Goal: Task Accomplishment & Management: Manage account settings

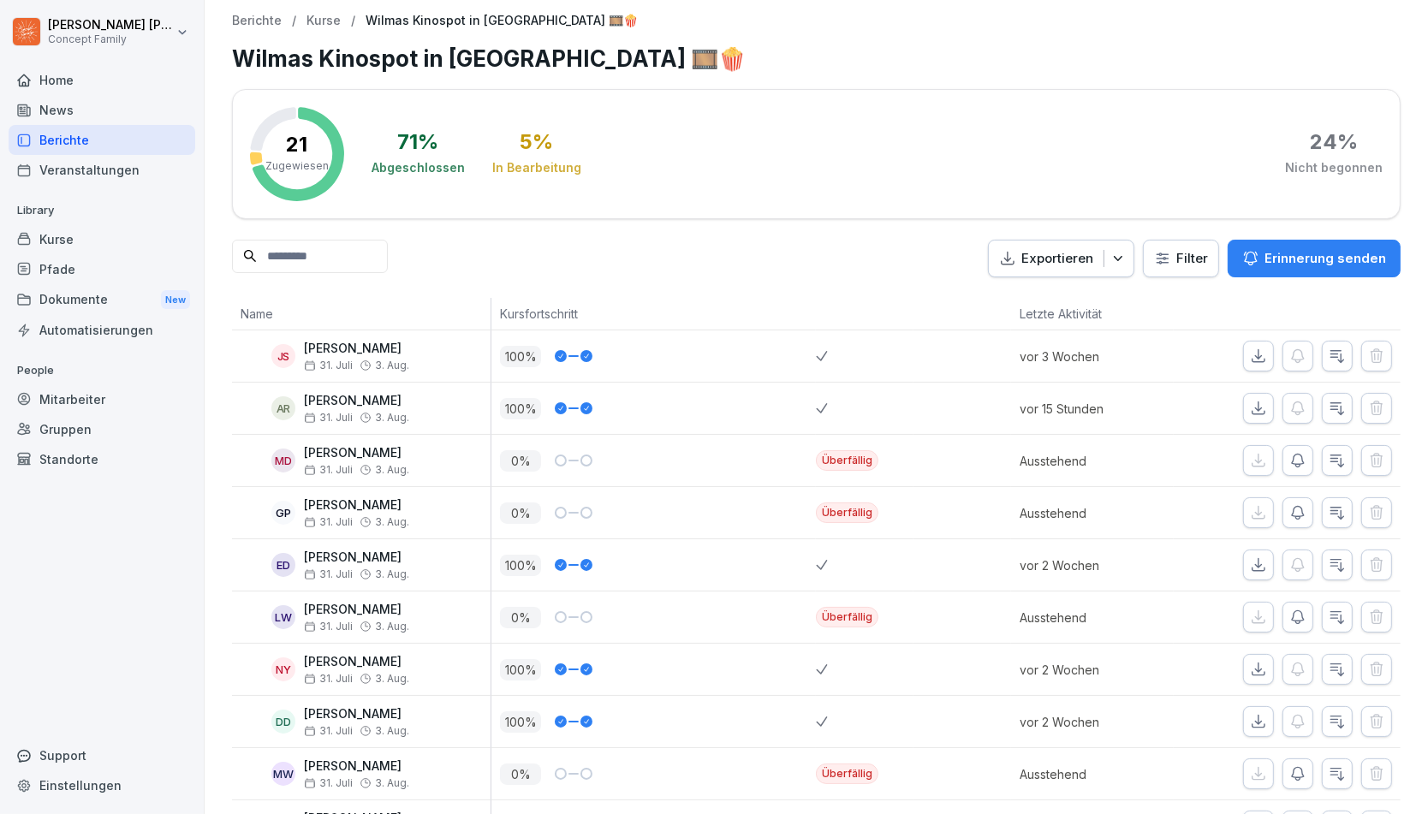
click at [62, 133] on div "Berichte" at bounding box center [102, 140] width 187 height 30
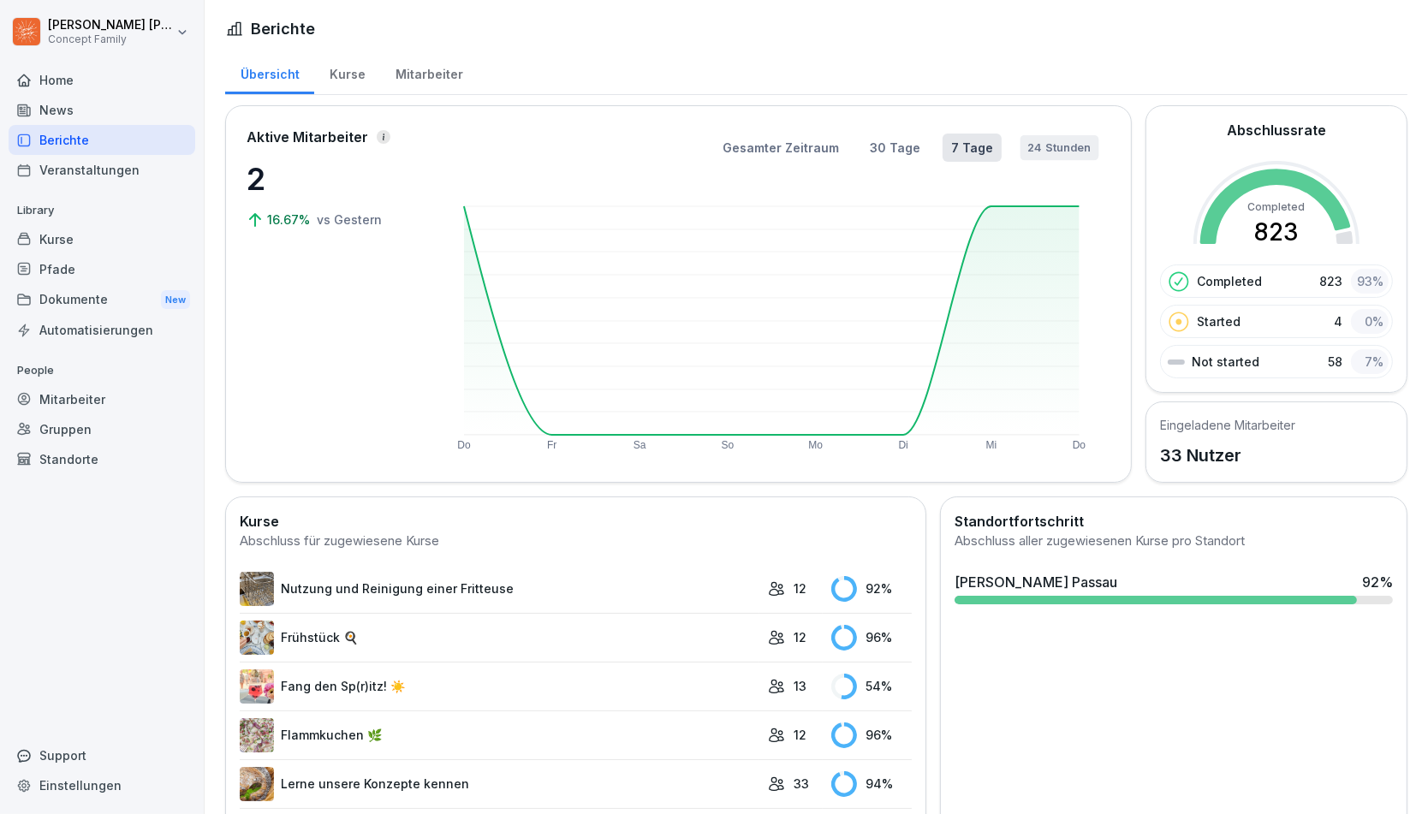
click at [1072, 151] on button "24 Stunden" at bounding box center [1058, 147] width 79 height 25
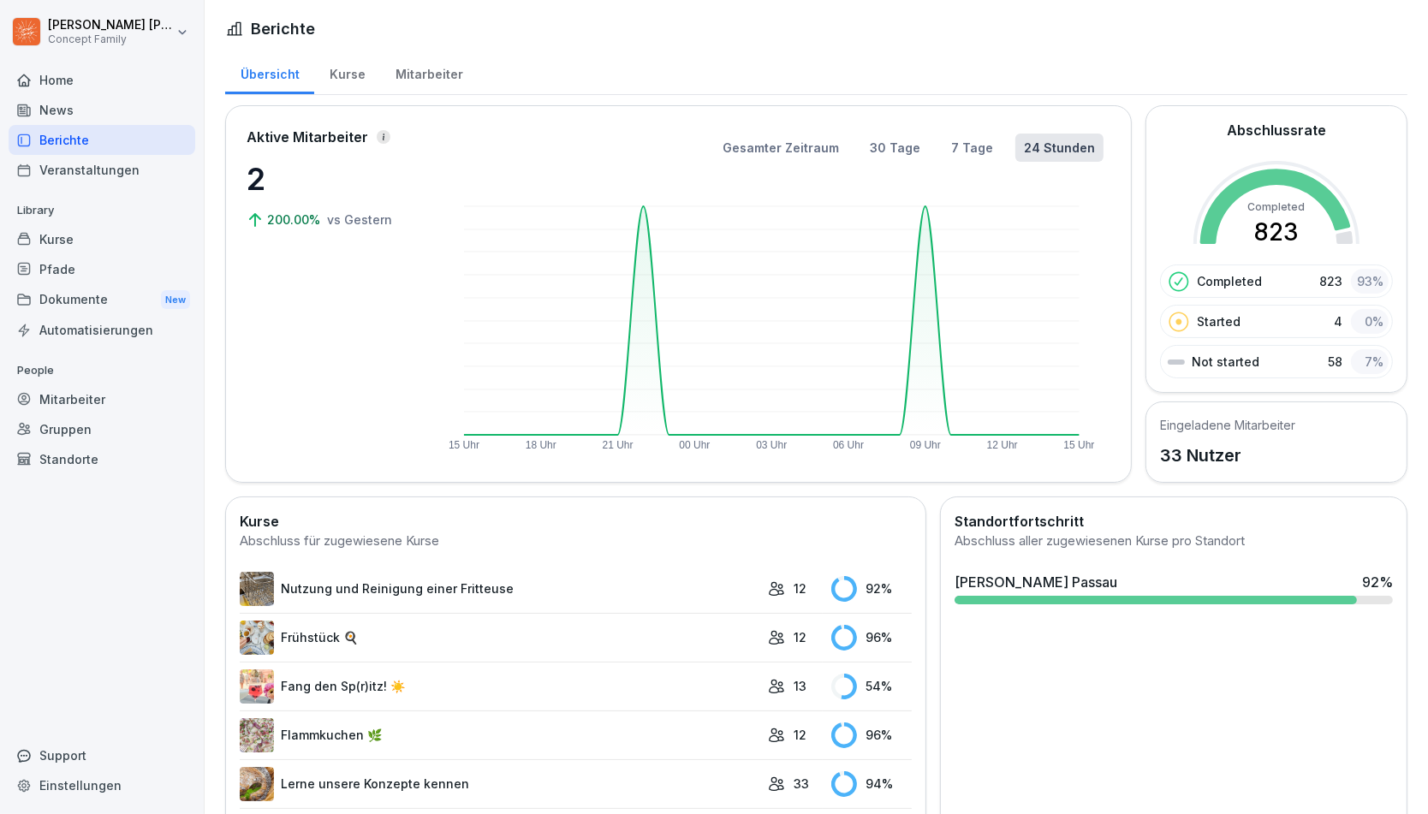
click at [1109, 585] on div "[PERSON_NAME] Passau 92 %" at bounding box center [1173, 582] width 438 height 21
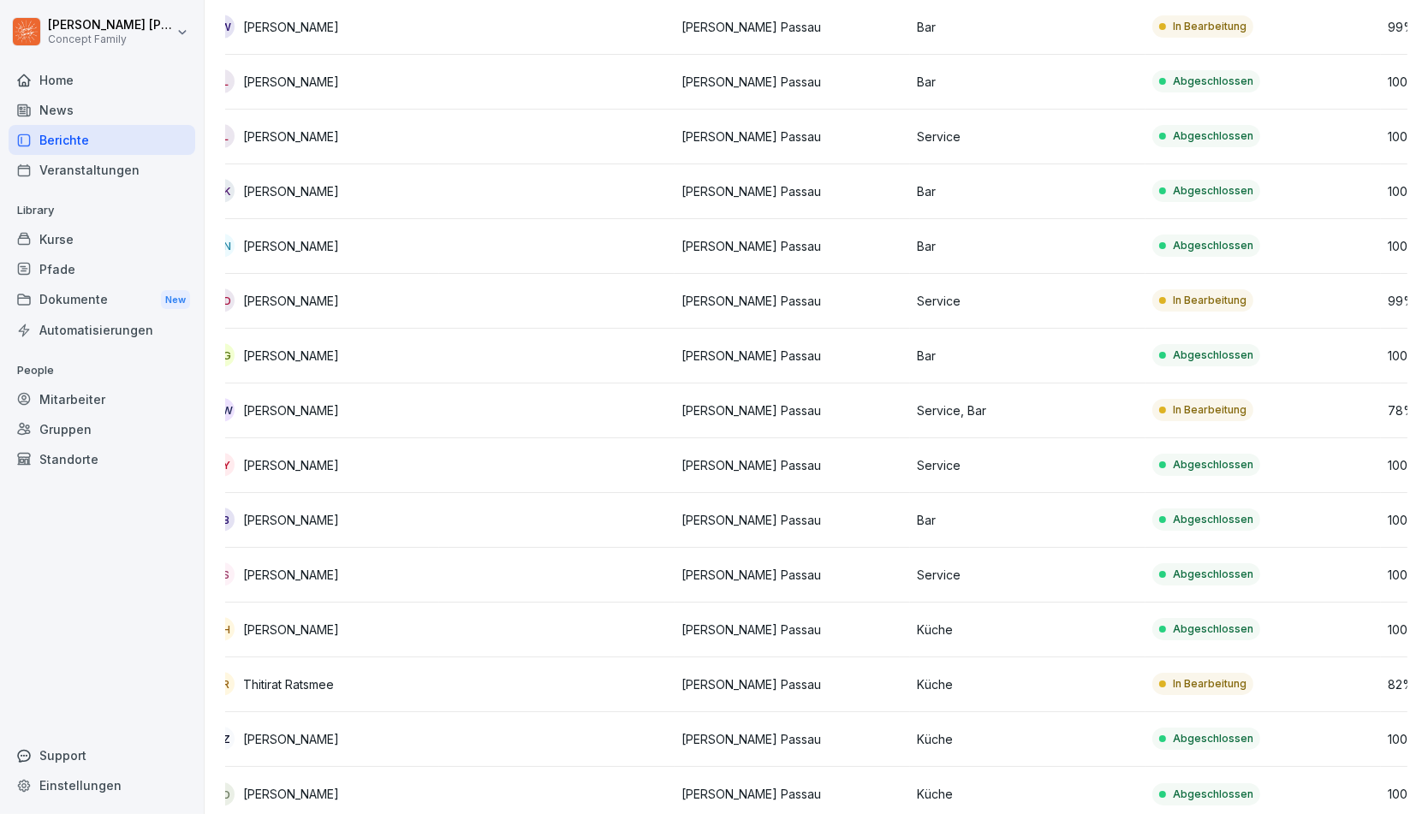
scroll to position [1196, 0]
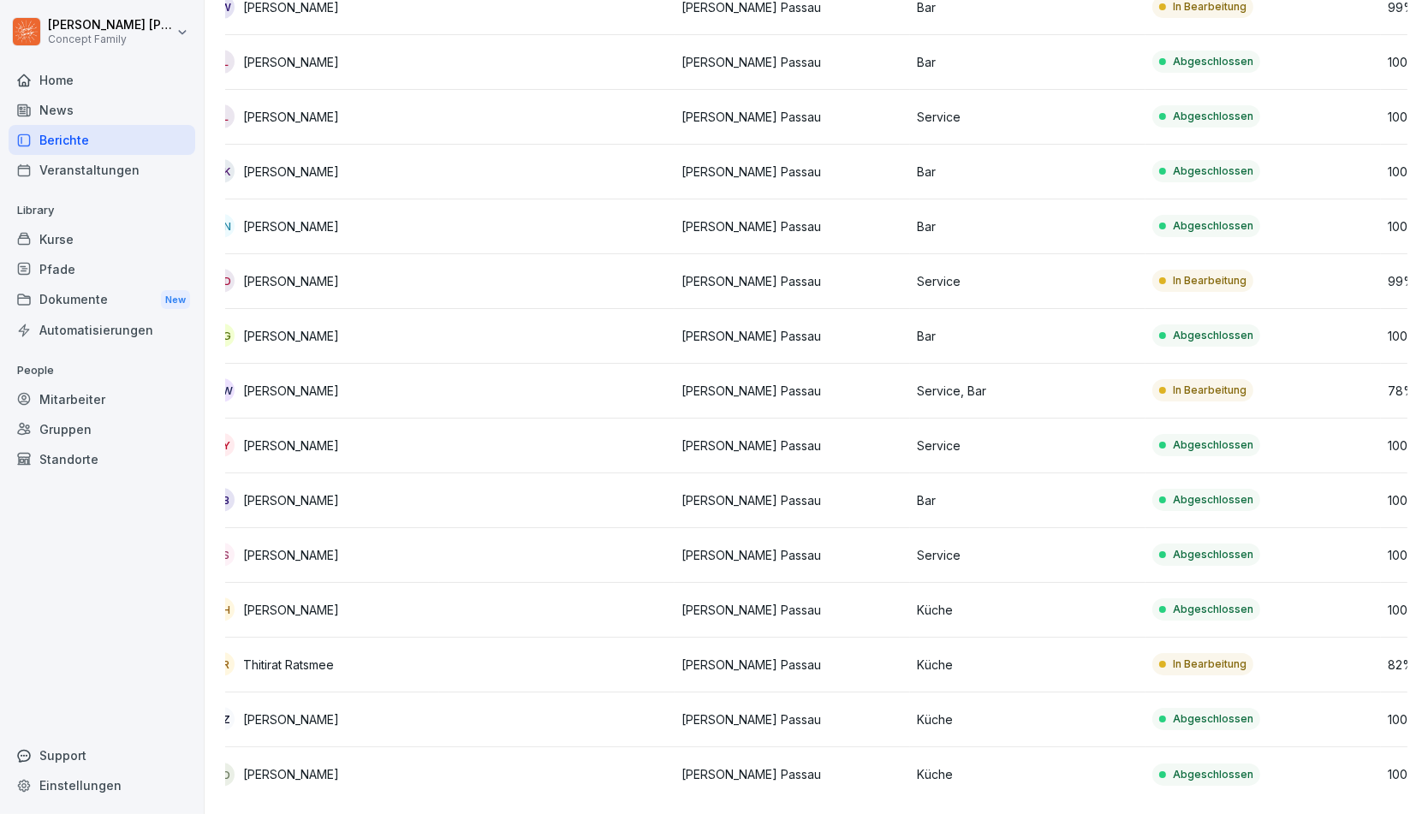
click at [277, 387] on p "[PERSON_NAME]" at bounding box center [291, 391] width 96 height 18
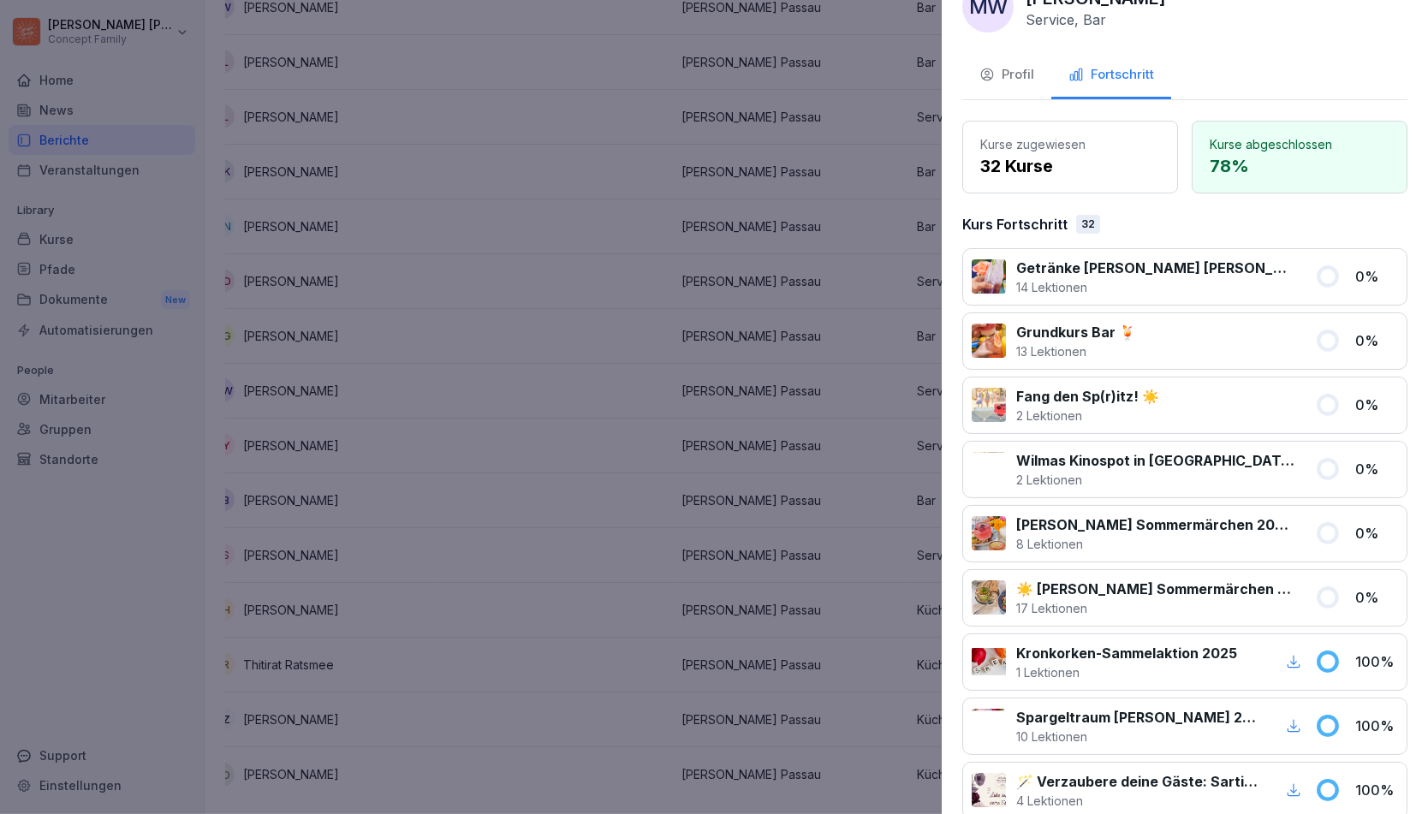
scroll to position [0, 0]
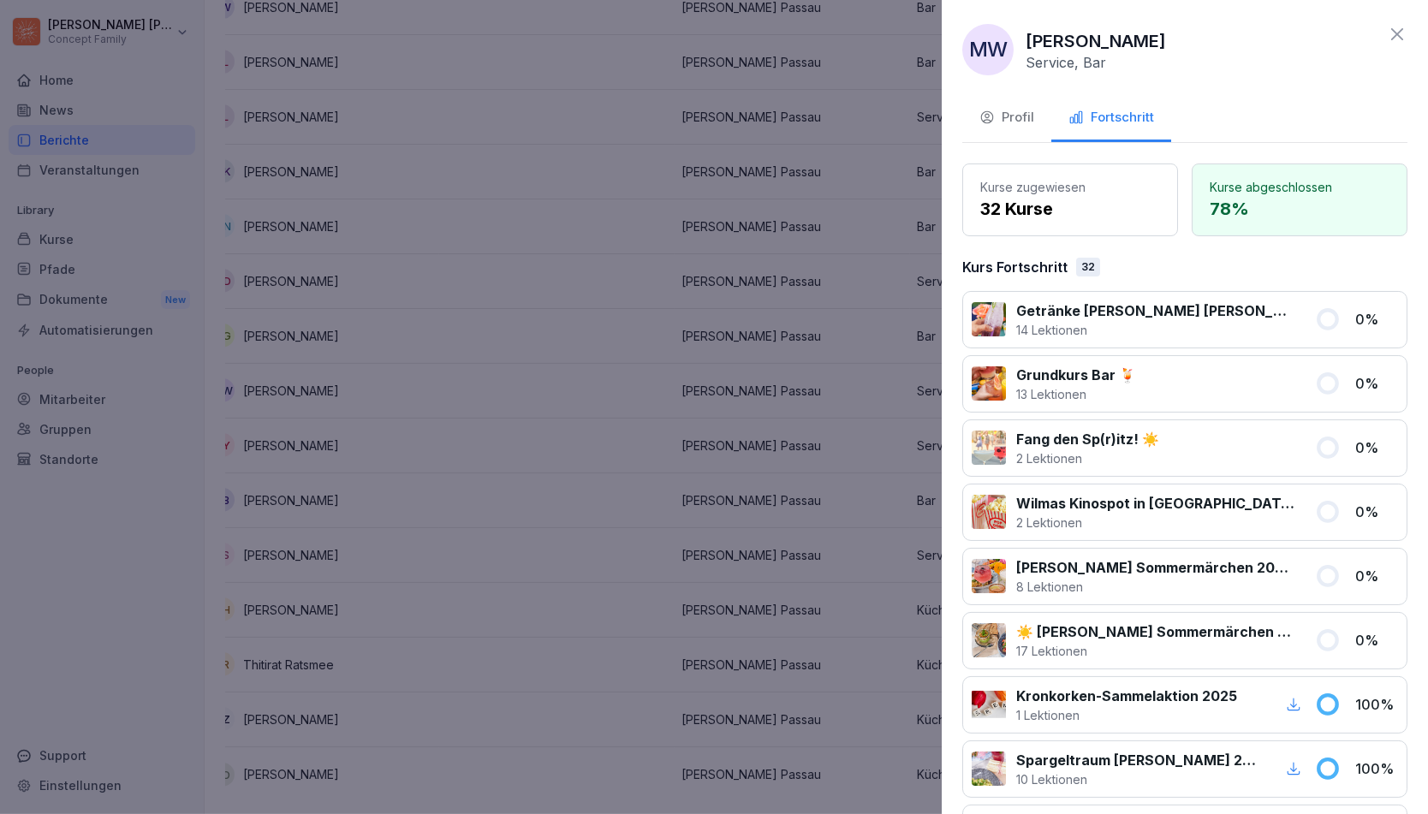
click at [1013, 123] on div "Profil" at bounding box center [1006, 118] width 55 height 20
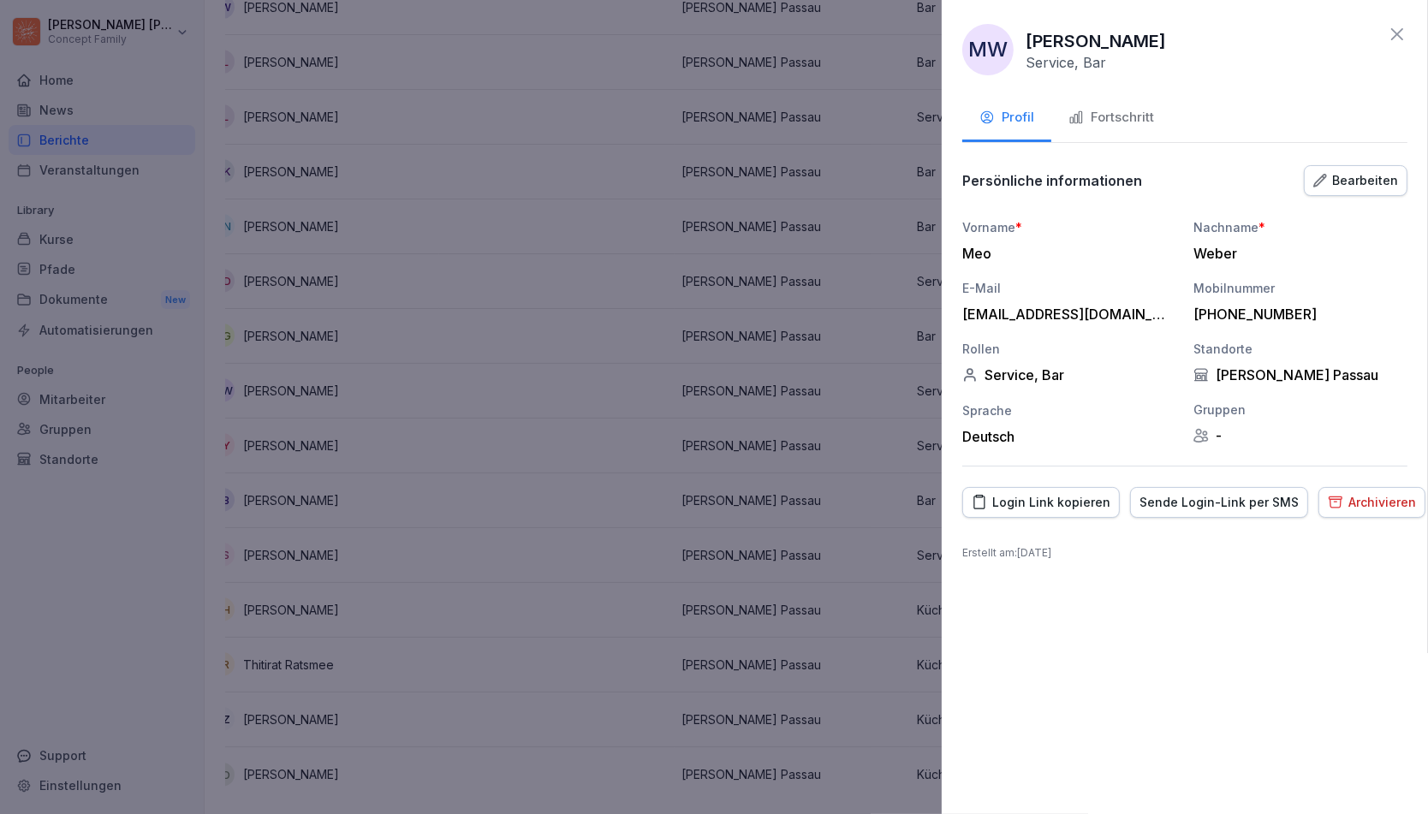
click at [1346, 171] on div "Bearbeiten" at bounding box center [1355, 180] width 85 height 19
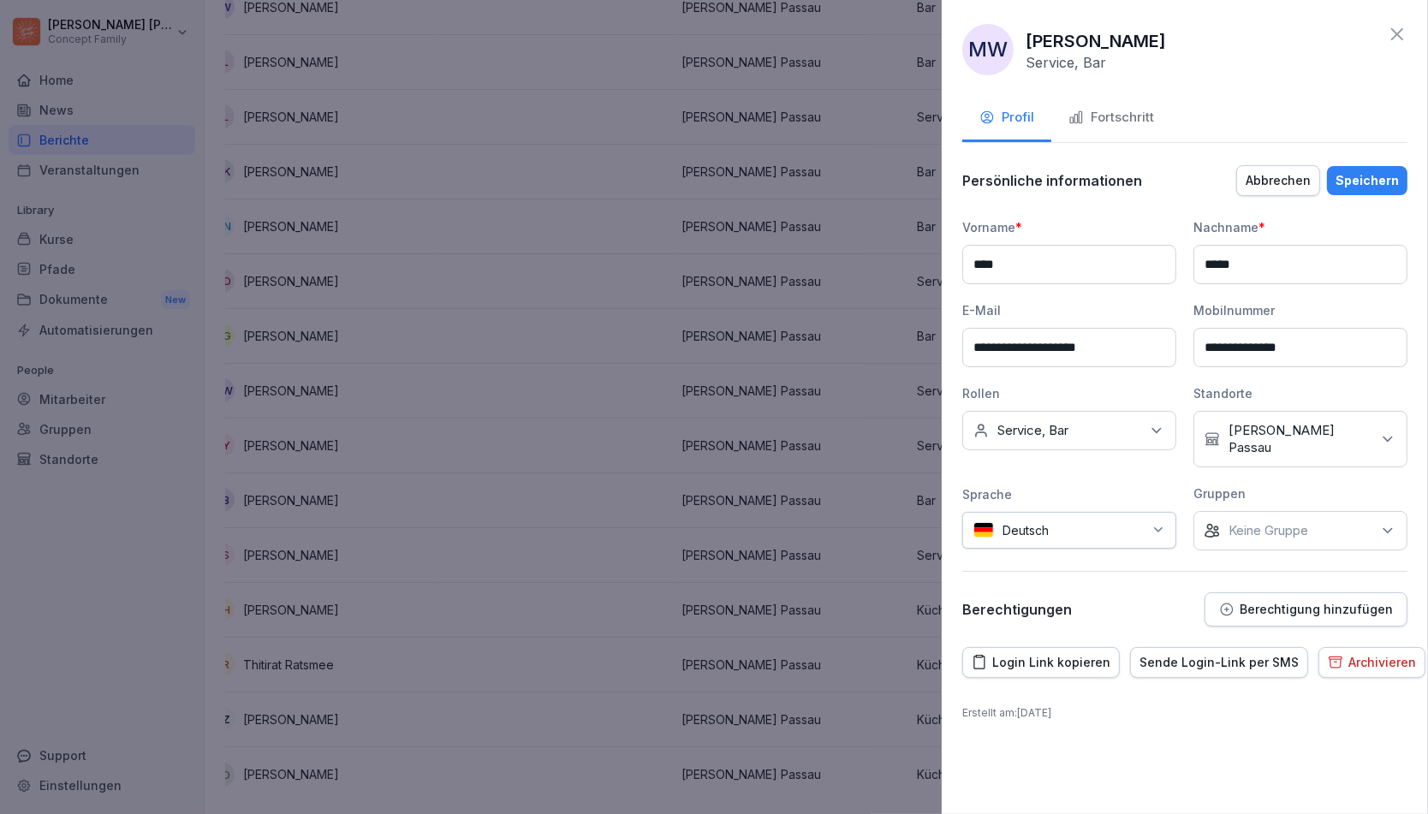
click at [1126, 122] on div "Fortschritt" at bounding box center [1111, 118] width 86 height 20
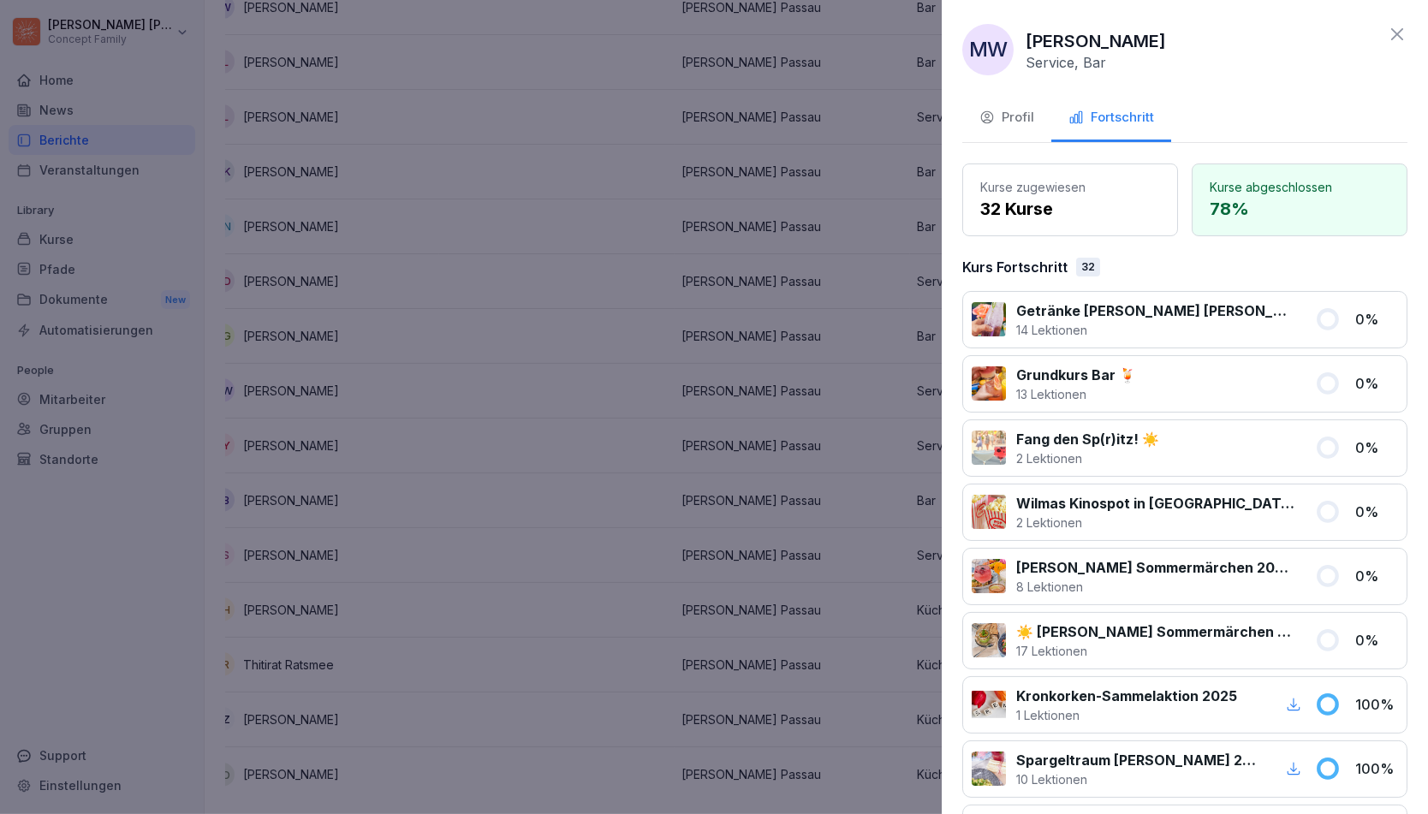
click at [1013, 128] on button "Profil" at bounding box center [1006, 119] width 89 height 46
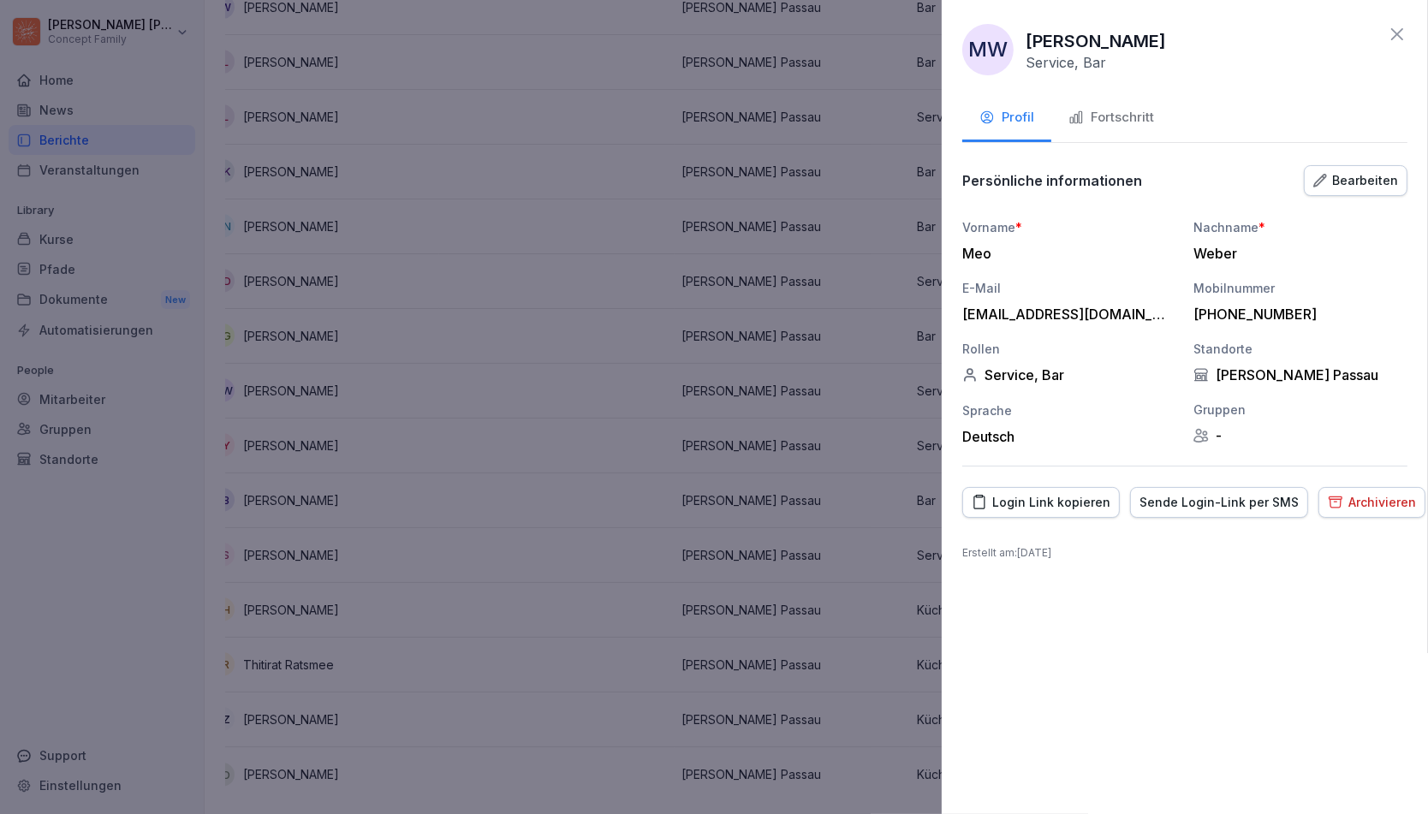
click at [1348, 172] on div "Bearbeiten" at bounding box center [1355, 180] width 85 height 19
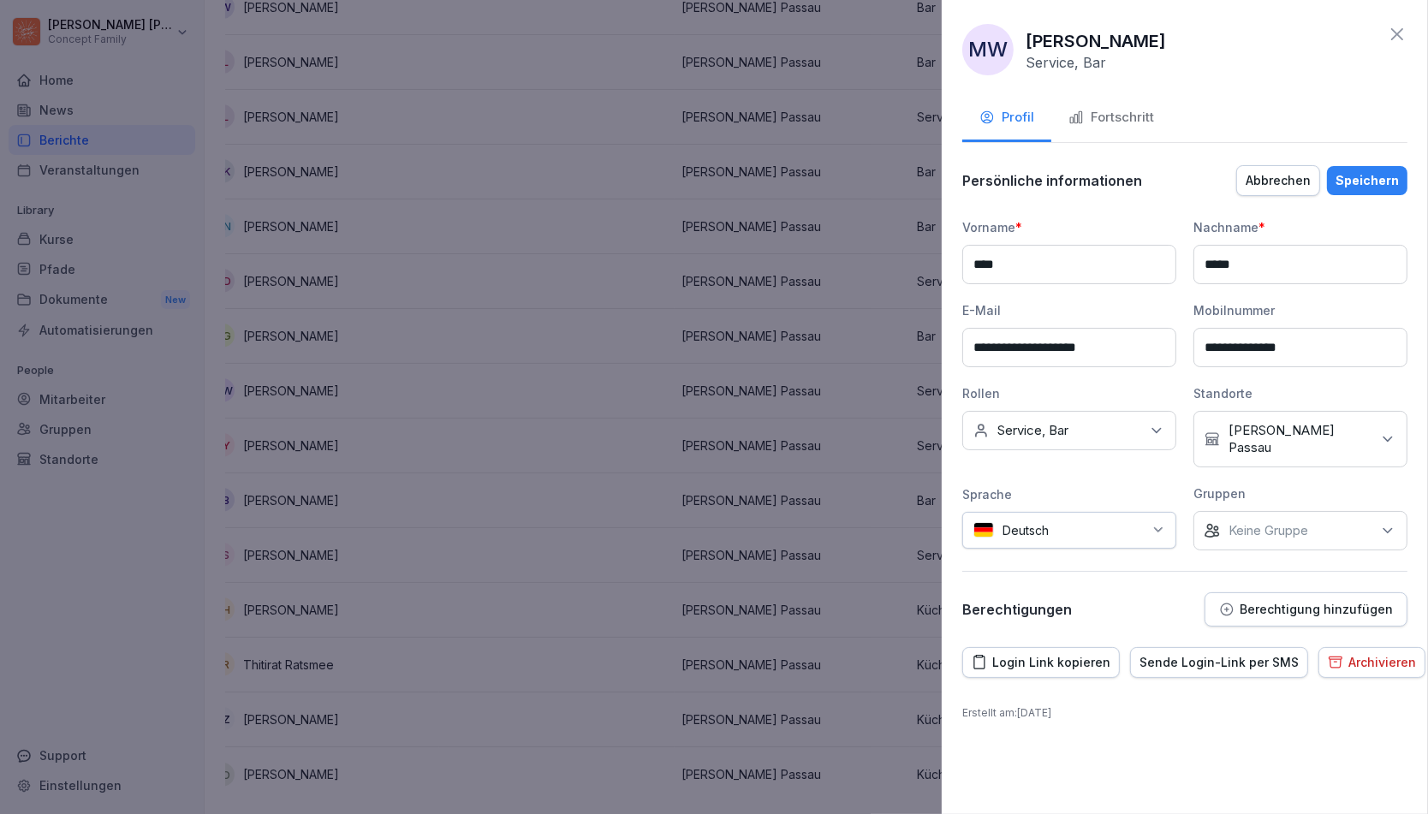
click at [1099, 422] on div "Keine Rollen Service, Bar" at bounding box center [1069, 430] width 214 height 39
click at [989, 505] on button "Bar" at bounding box center [981, 506] width 15 height 15
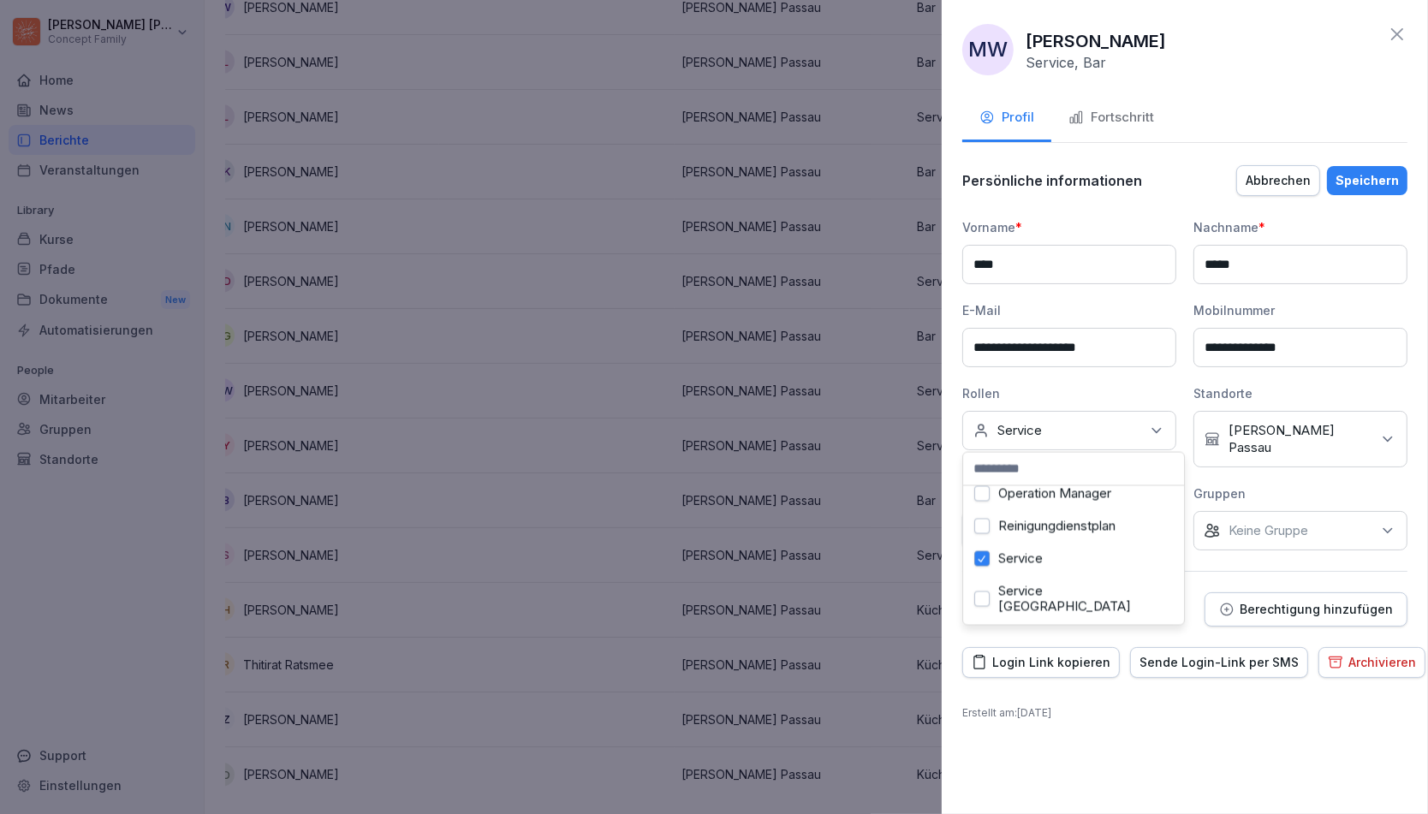
scroll to position [536, 0]
click at [984, 558] on button "Service" at bounding box center [981, 556] width 15 height 15
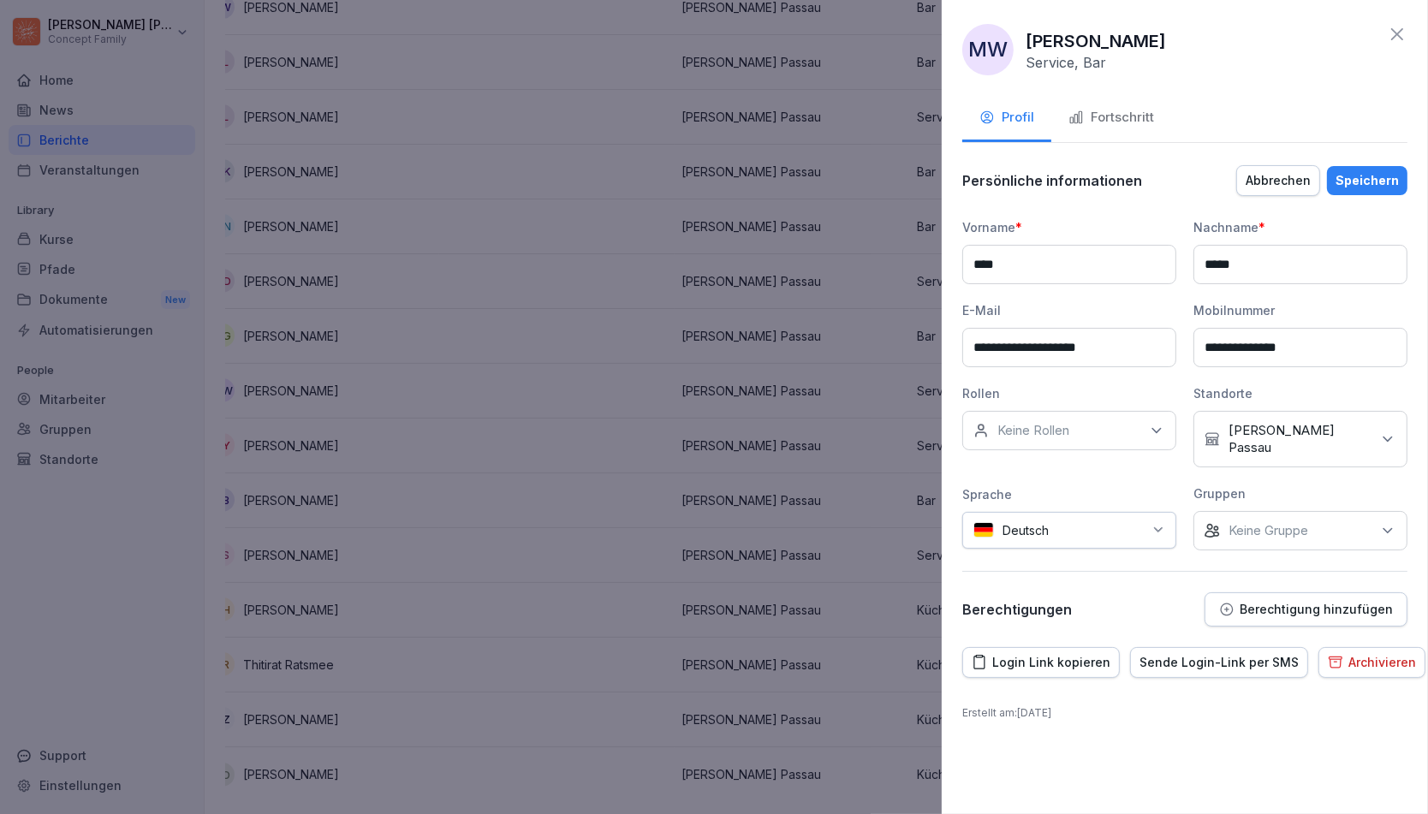
click at [1127, 762] on div "**********" at bounding box center [1185, 407] width 486 height 814
click at [1374, 179] on div "Speichern" at bounding box center [1366, 180] width 63 height 19
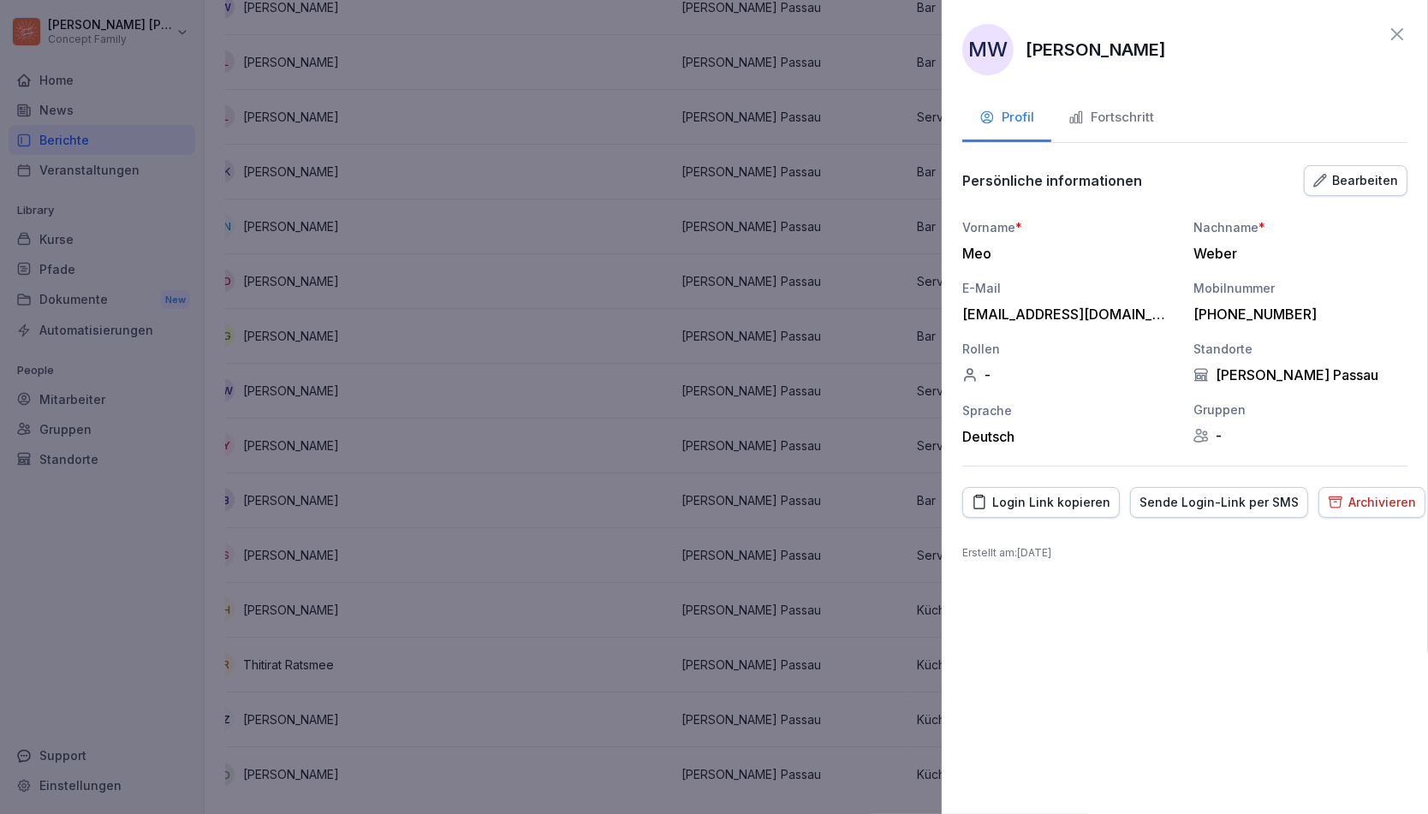
click at [680, 542] on div at bounding box center [714, 407] width 1428 height 814
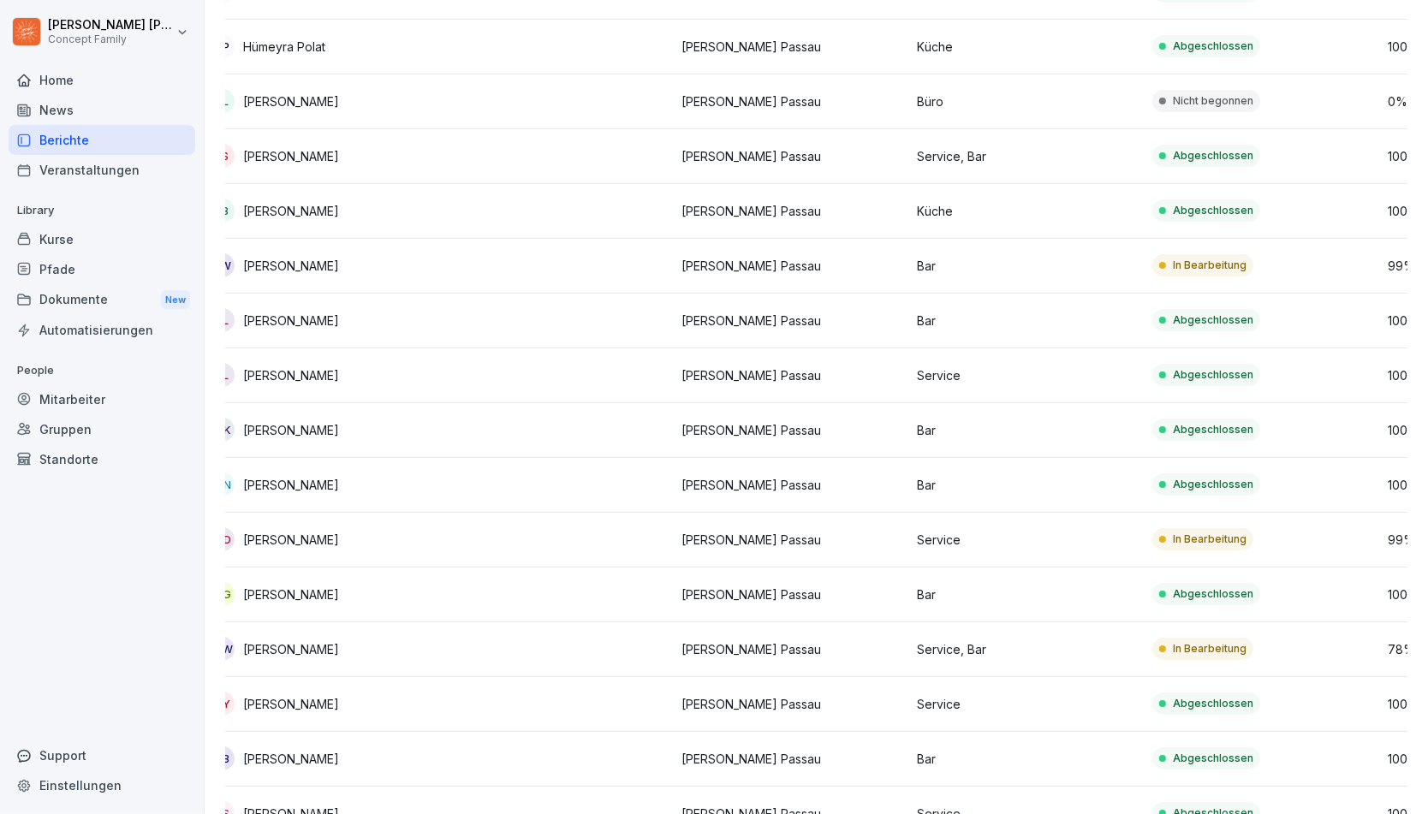
scroll to position [936, 0]
click at [288, 109] on p "[PERSON_NAME]" at bounding box center [291, 103] width 96 height 18
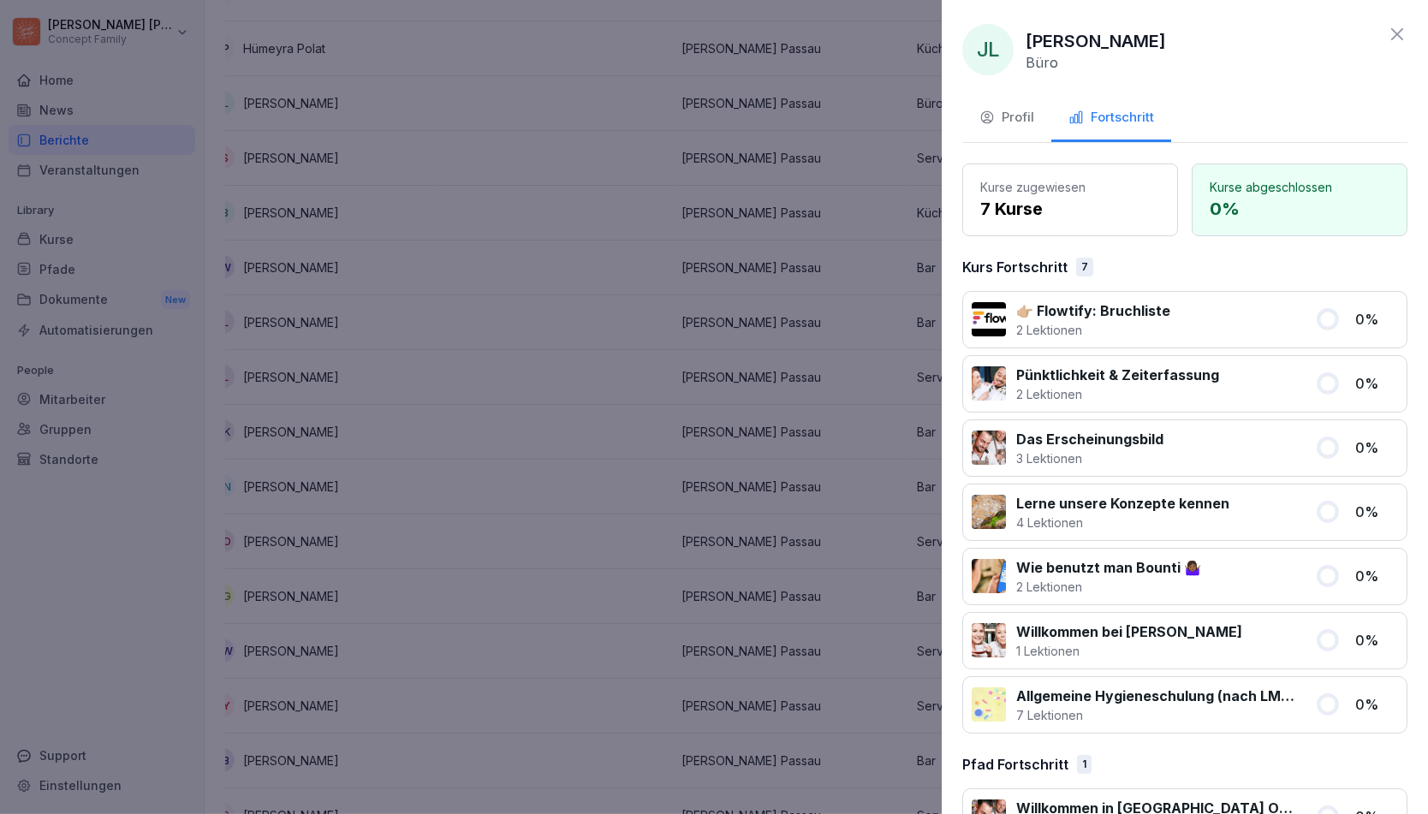
click at [1001, 112] on div "Profil" at bounding box center [1006, 118] width 55 height 20
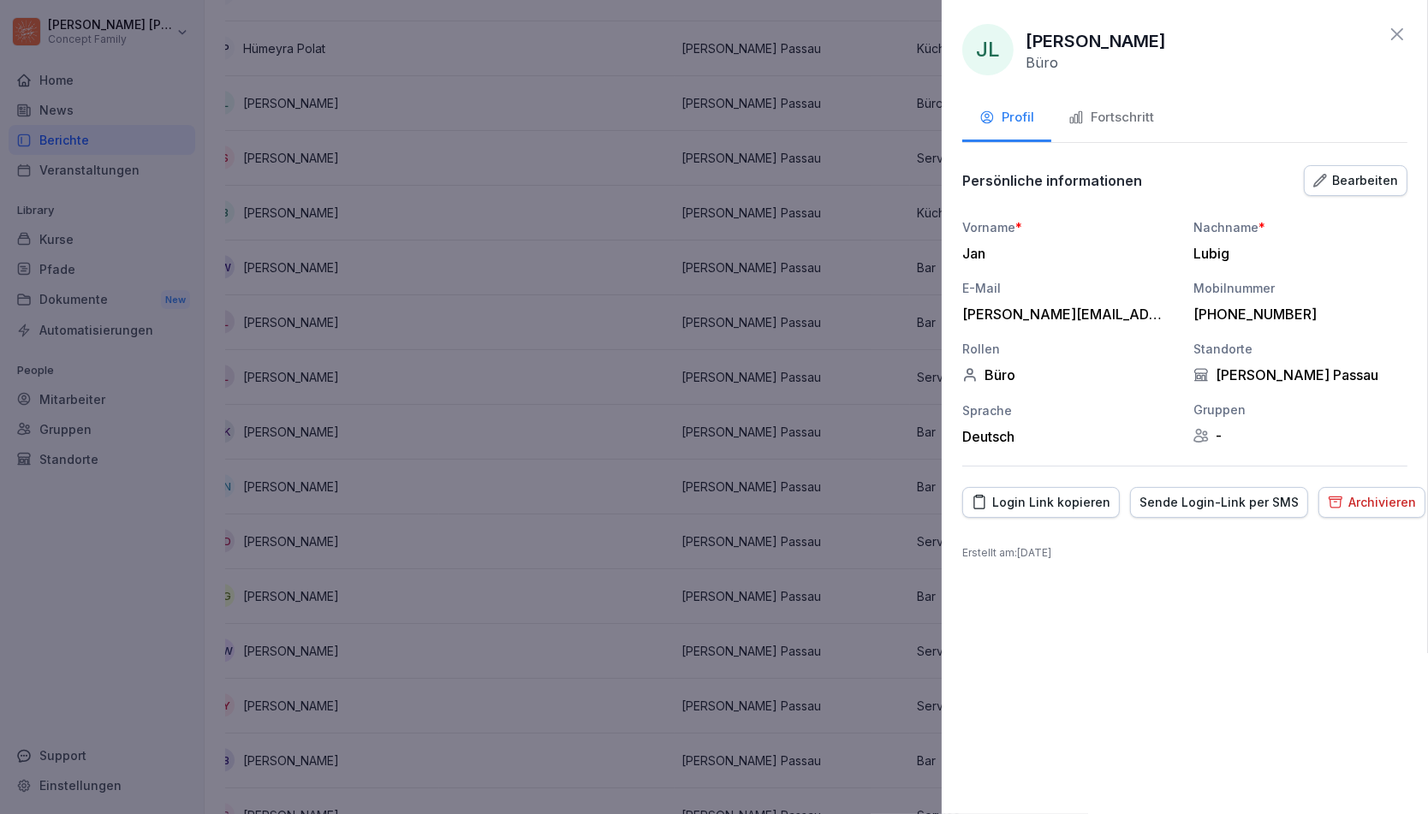
click at [1365, 169] on button "Bearbeiten" at bounding box center [1356, 180] width 104 height 31
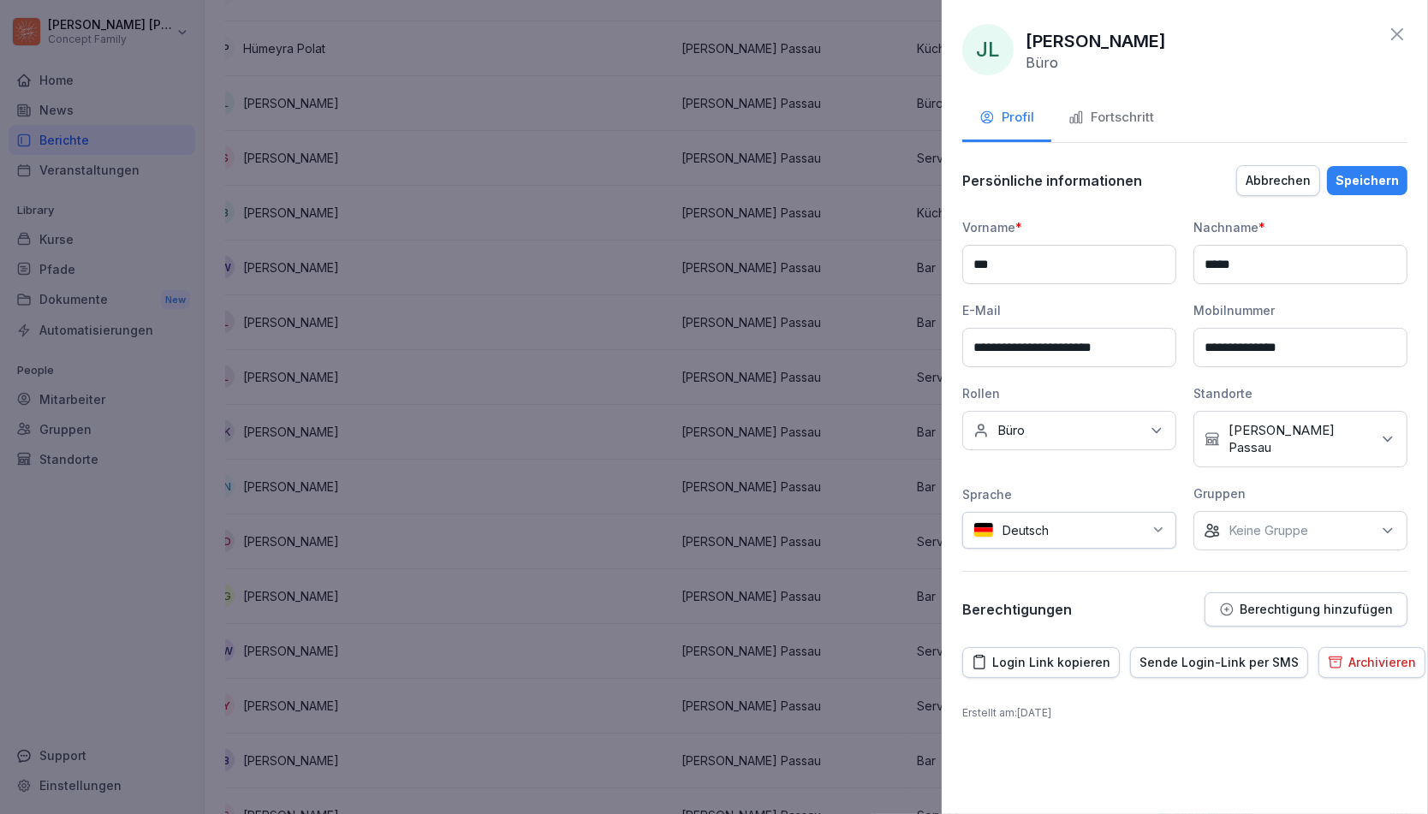
click at [1097, 440] on div "Keine Rollen Büro" at bounding box center [1069, 430] width 214 height 39
click at [982, 607] on button "Büro" at bounding box center [981, 604] width 15 height 15
click at [1189, 726] on div "**********" at bounding box center [1185, 407] width 486 height 814
click at [1375, 171] on div "Speichern" at bounding box center [1366, 180] width 63 height 19
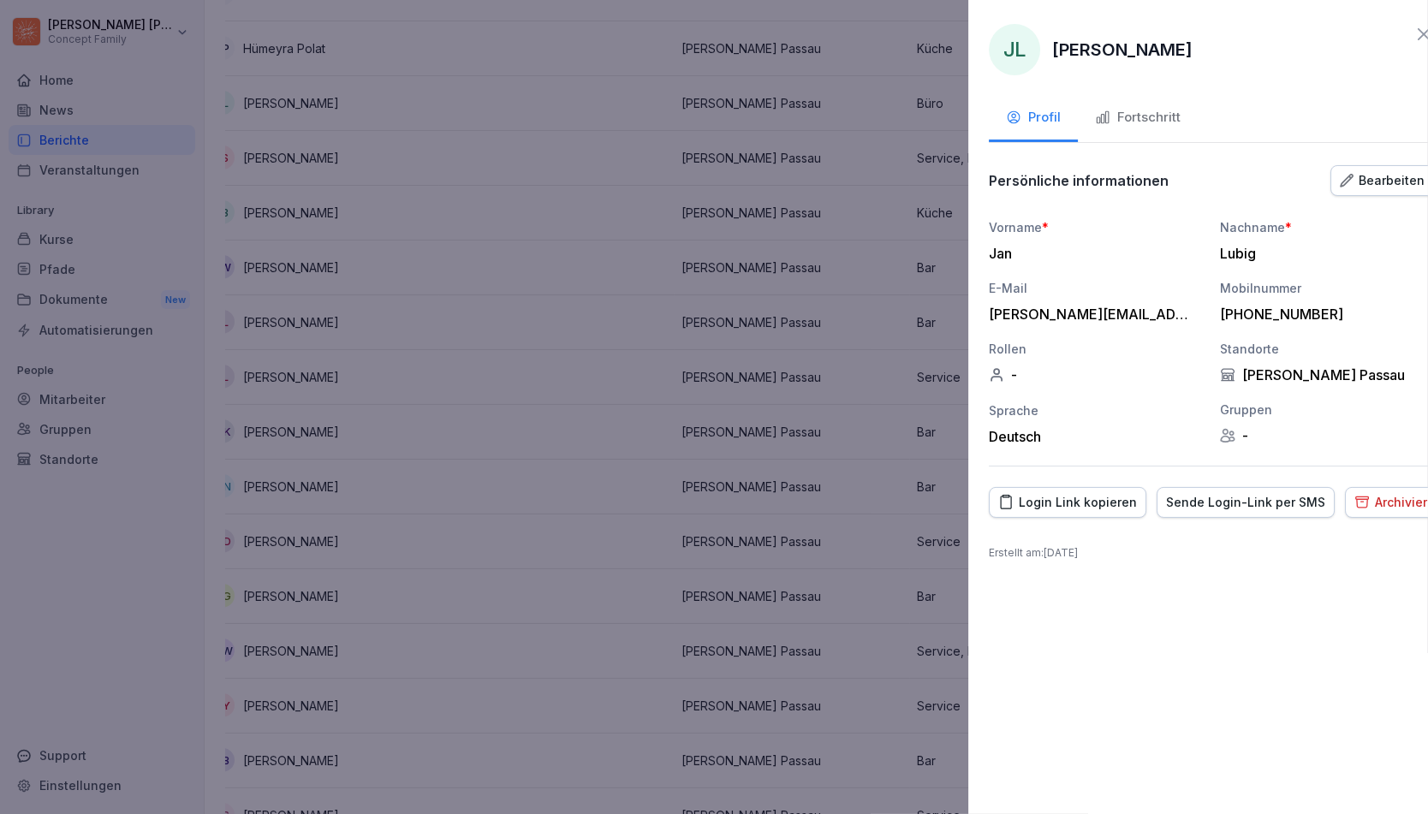
click at [709, 318] on div at bounding box center [714, 407] width 1428 height 814
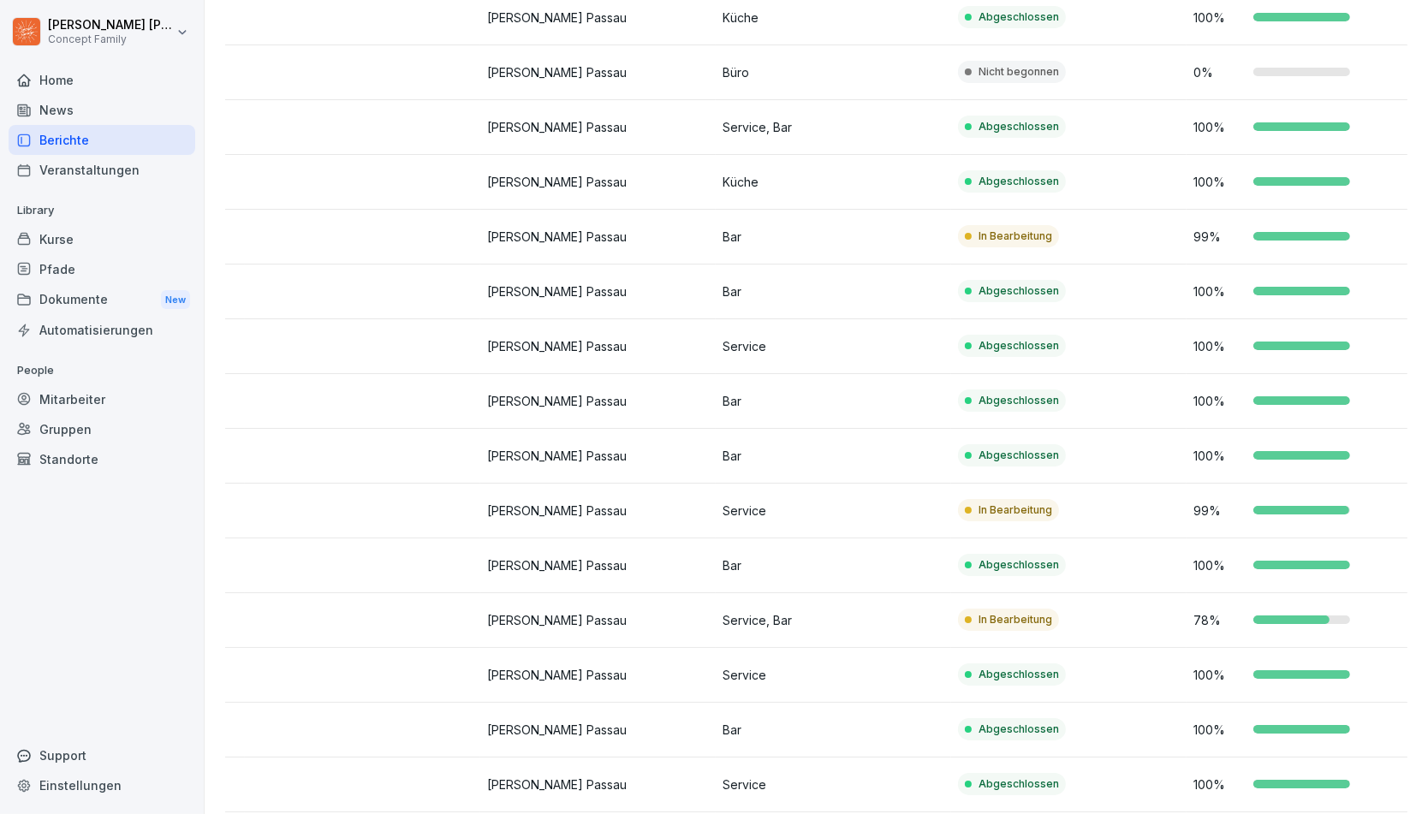
scroll to position [0, 217]
click at [795, 611] on p "Service, Bar" at bounding box center [833, 620] width 222 height 18
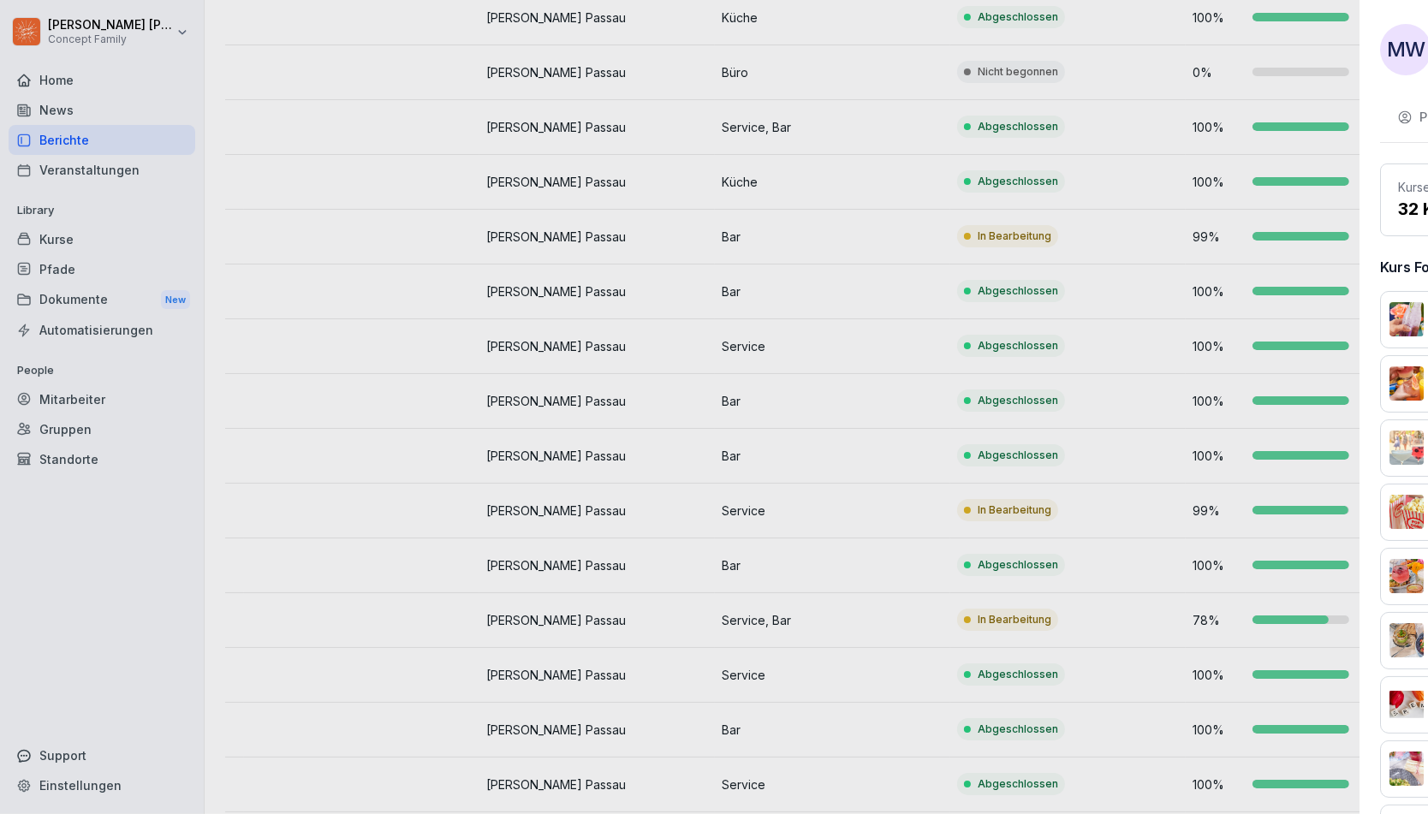
scroll to position [966, 0]
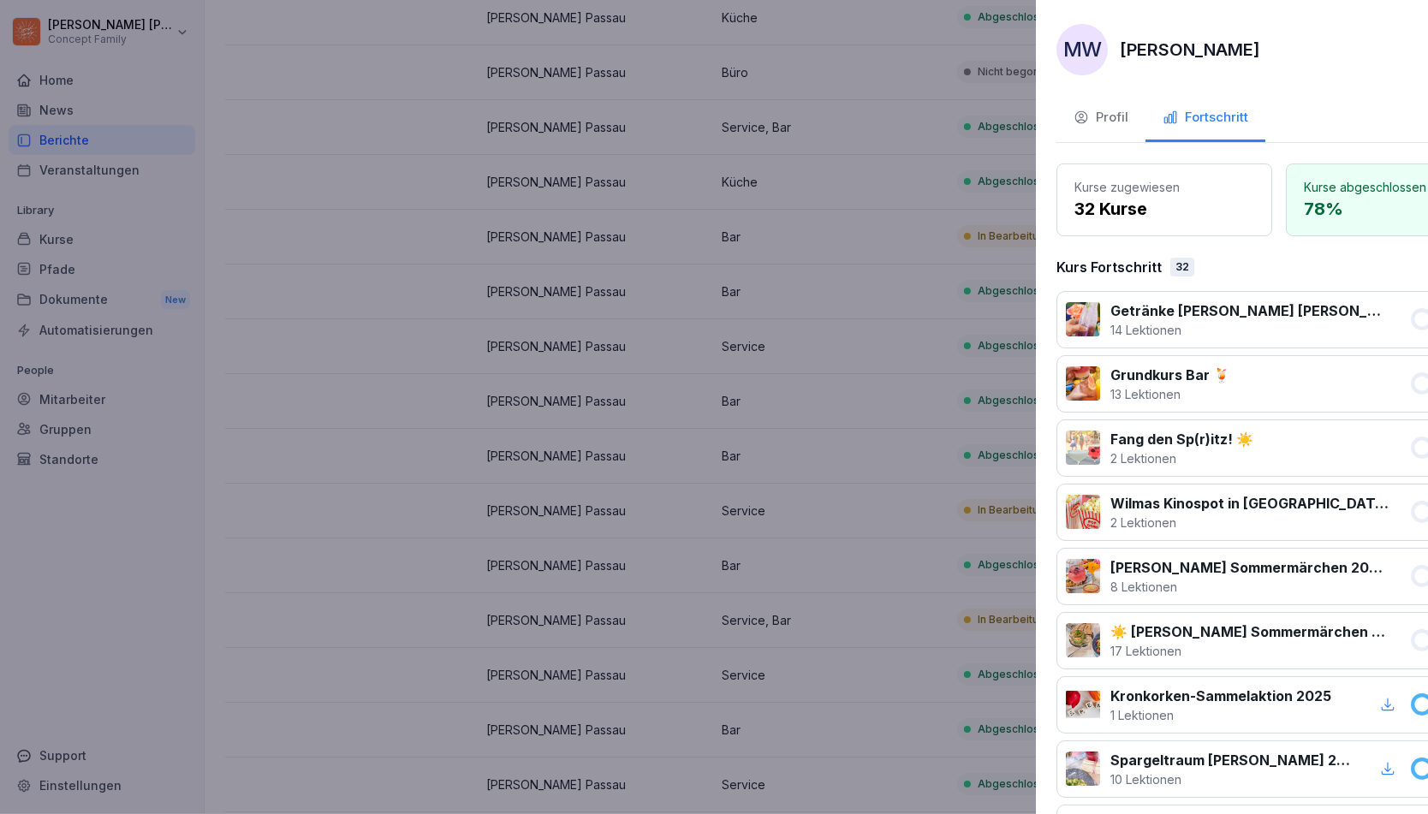
click at [795, 609] on div at bounding box center [714, 407] width 1428 height 814
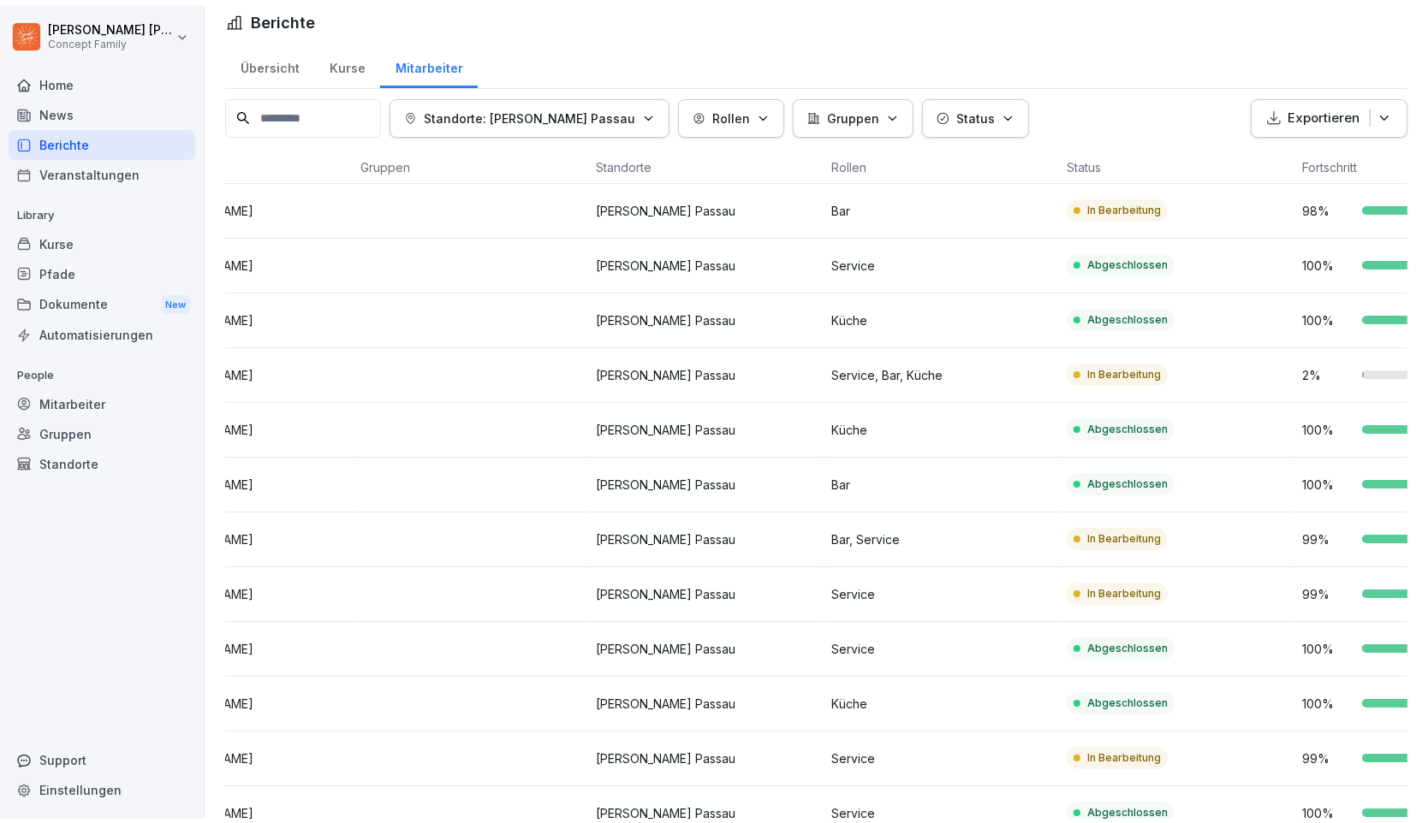
scroll to position [0, 0]
